Goal: Find specific page/section: Find specific page/section

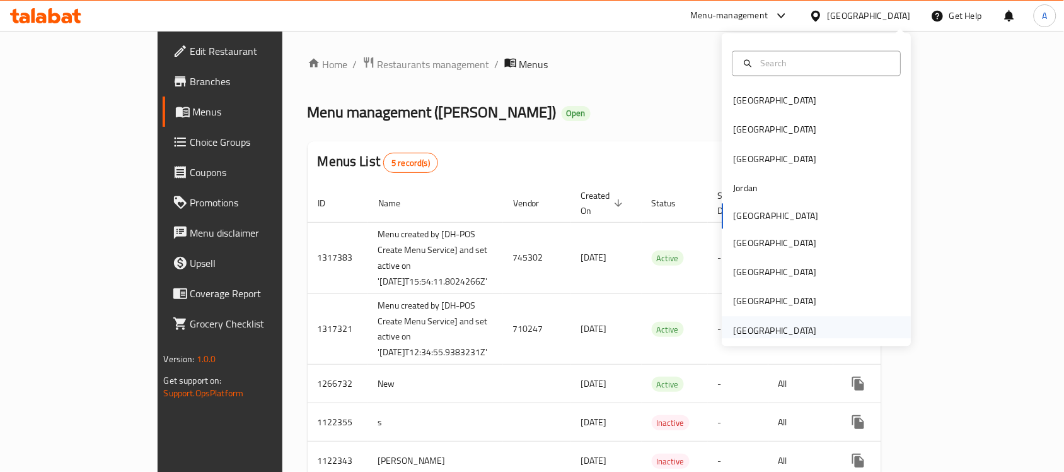
click at [742, 332] on div "[GEOGRAPHIC_DATA]" at bounding box center [775, 330] width 83 height 14
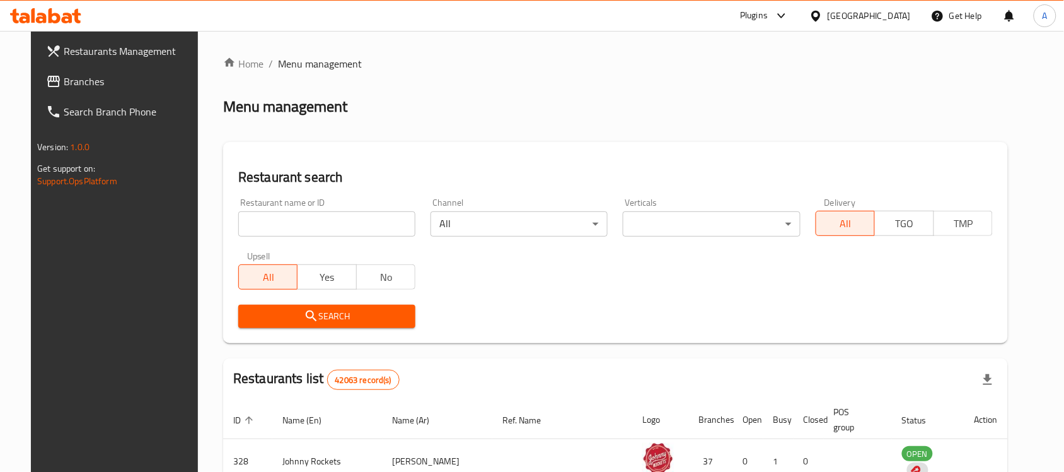
click at [127, 83] on span "Branches" at bounding box center [131, 81] width 135 height 15
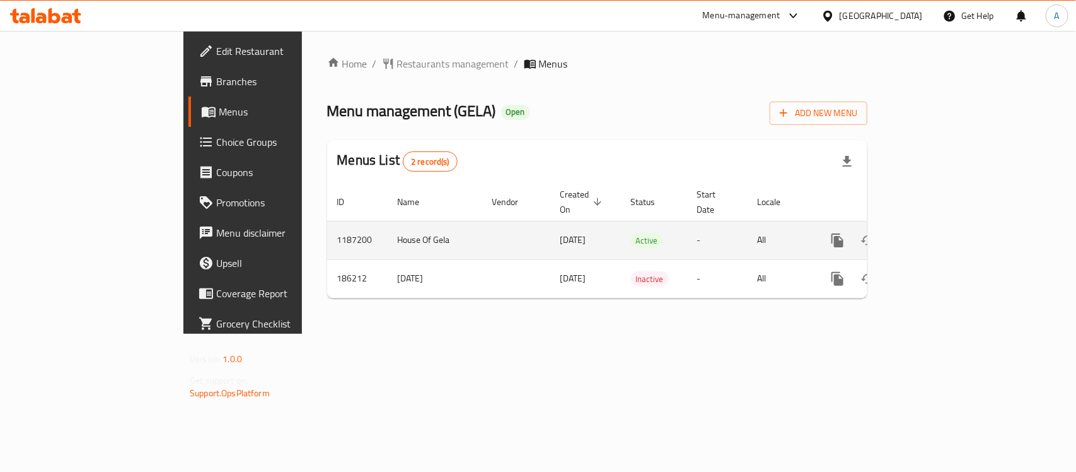
click at [936, 233] on icon "enhanced table" at bounding box center [928, 240] width 15 height 15
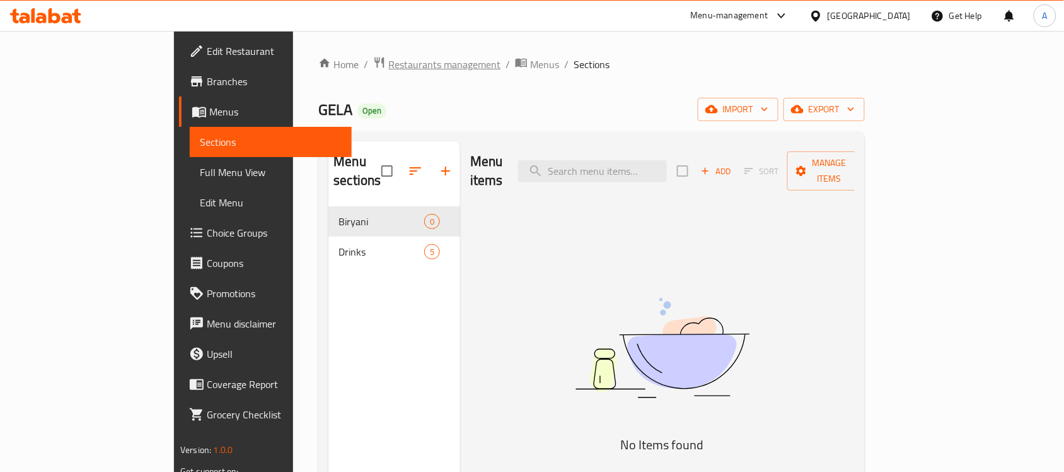
click at [388, 61] on span "Restaurants management" at bounding box center [444, 64] width 112 height 15
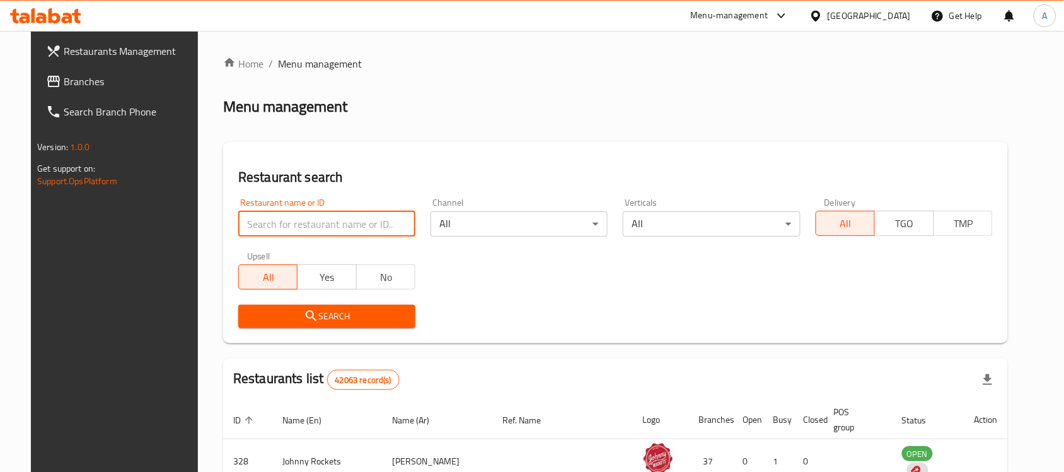
click at [332, 221] on input "search" at bounding box center [326, 223] width 177 height 25
paste input "680318"
type input "680318"
click button "Search" at bounding box center [326, 316] width 177 height 23
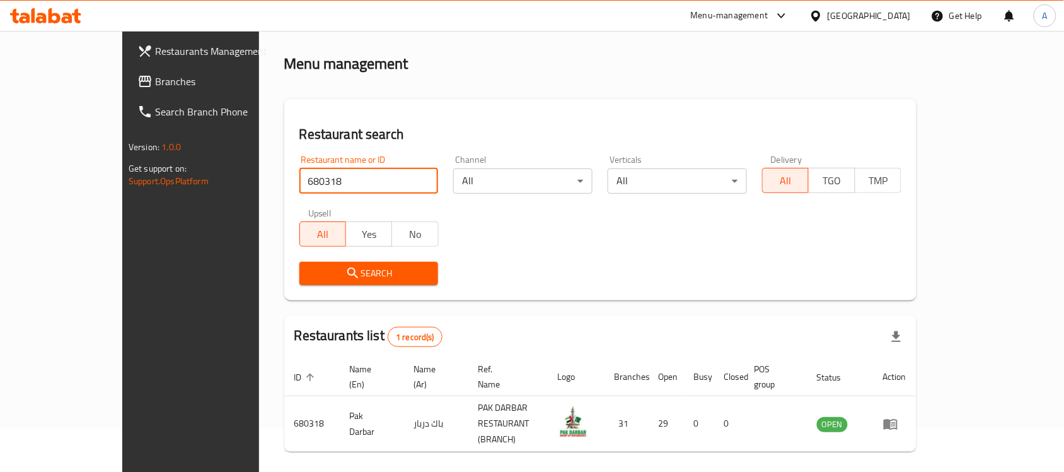
scroll to position [66, 0]
